Goal: Transaction & Acquisition: Purchase product/service

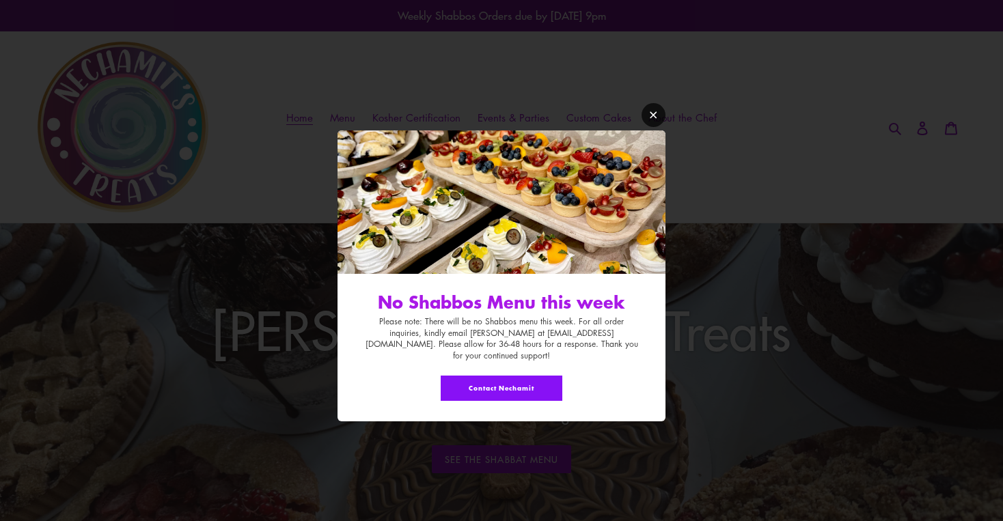
click at [656, 120] on icon "Modal window" at bounding box center [653, 115] width 10 height 10
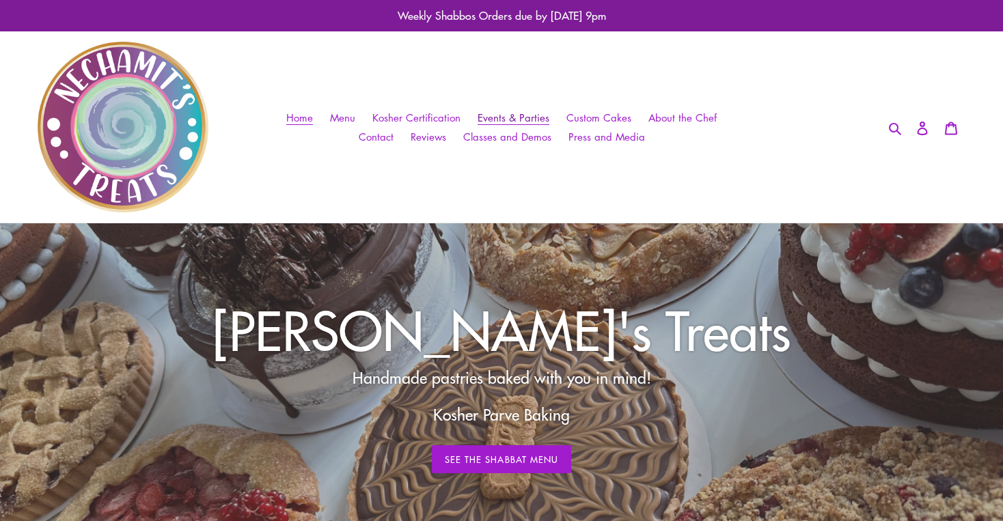
click at [502, 112] on span "Events & Parties" at bounding box center [514, 118] width 72 height 14
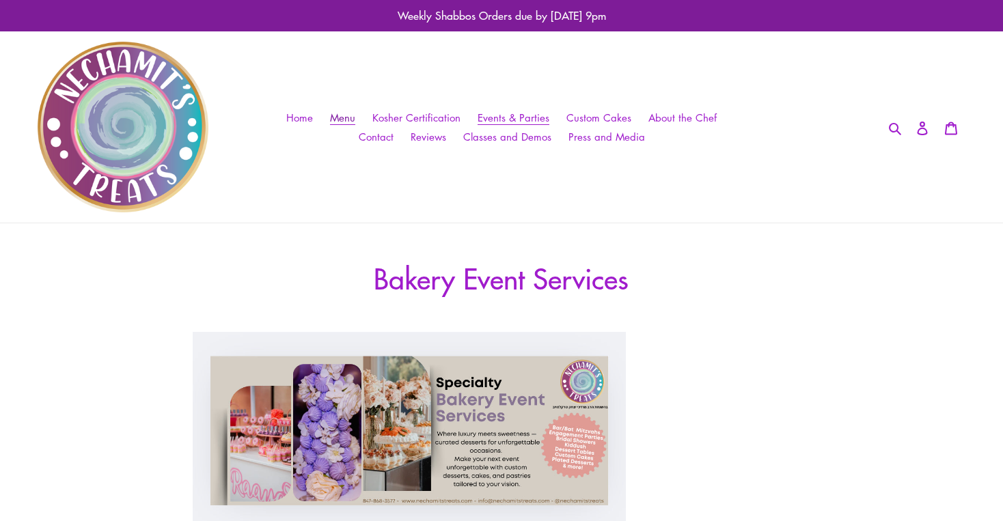
click at [347, 122] on span "Menu" at bounding box center [342, 118] width 25 height 14
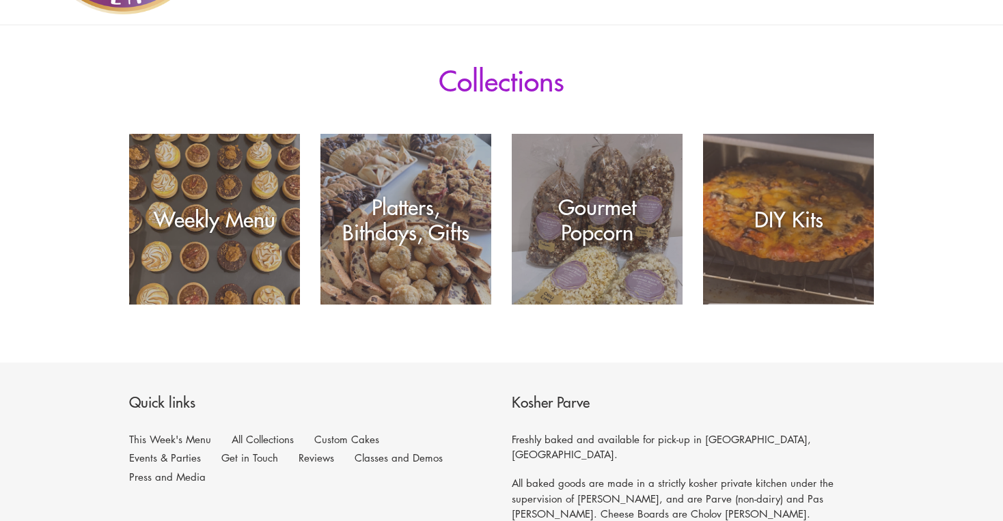
scroll to position [199, 0]
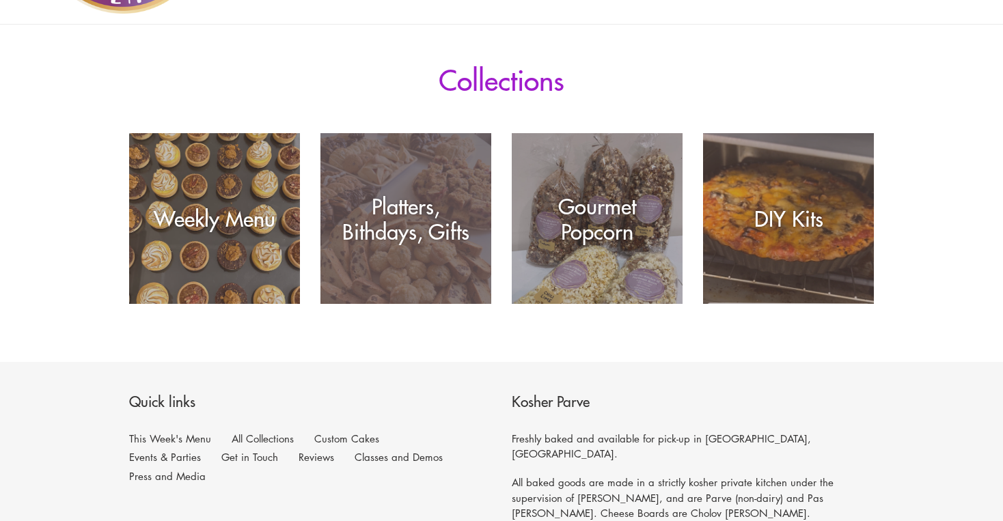
click at [441, 243] on div "Platters, Bithdays, Gifts" at bounding box center [405, 218] width 171 height 51
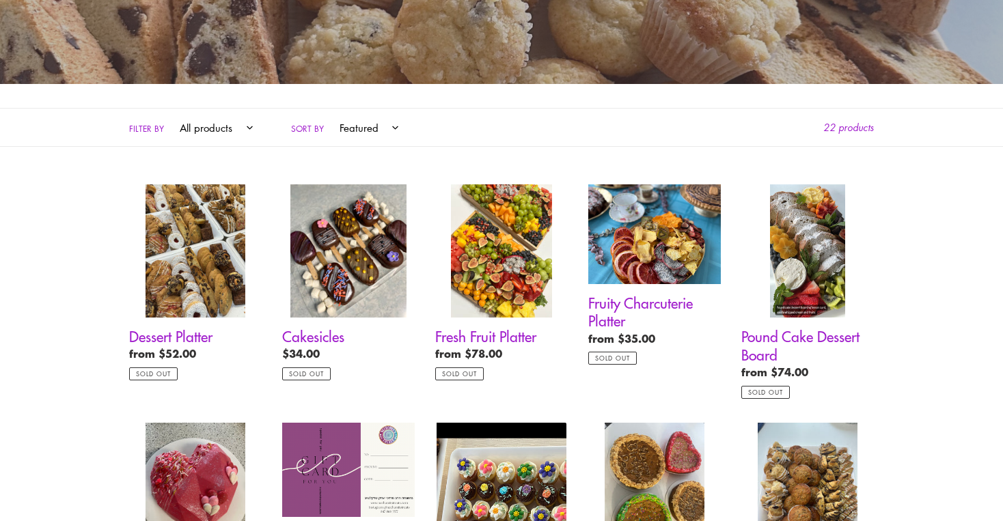
scroll to position [346, 0]
